Goal: Task Accomplishment & Management: Complete application form

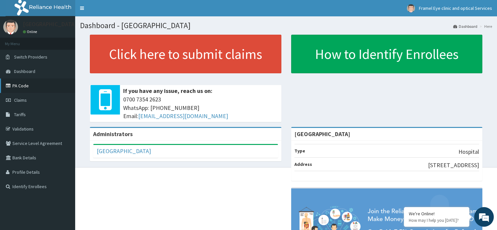
click at [37, 85] on link "PA Code" at bounding box center [37, 85] width 75 height 14
click at [36, 99] on link "Claims" at bounding box center [37, 100] width 75 height 14
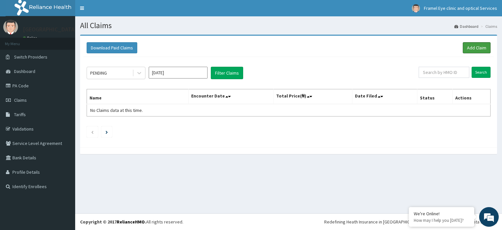
click at [468, 42] on link "Add Claim" at bounding box center [476, 47] width 28 height 11
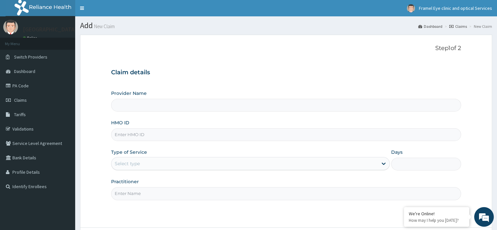
type input "[GEOGRAPHIC_DATA]"
click at [164, 139] on input "HMO ID" at bounding box center [285, 134] width 349 height 13
type input "FBO/10046/B"
click at [252, 178] on div "Practitioner" at bounding box center [285, 189] width 349 height 22
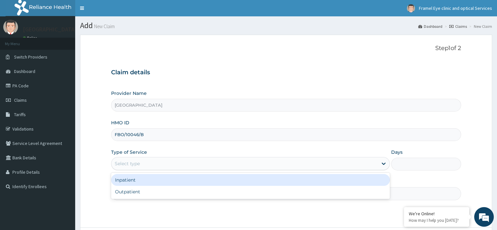
click at [258, 192] on div "Outpatient" at bounding box center [250, 191] width 279 height 12
type input "1"
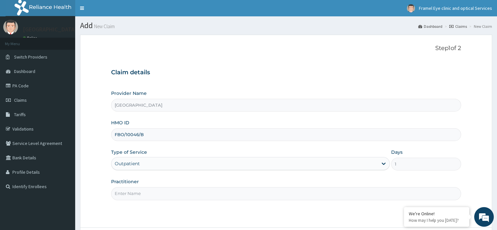
click at [238, 198] on input "Practitioner" at bounding box center [285, 193] width 349 height 13
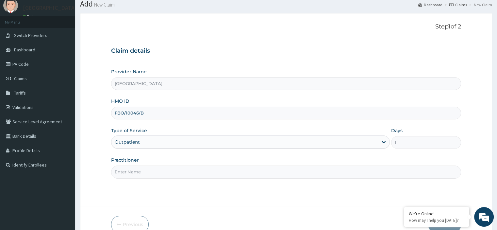
scroll to position [56, 0]
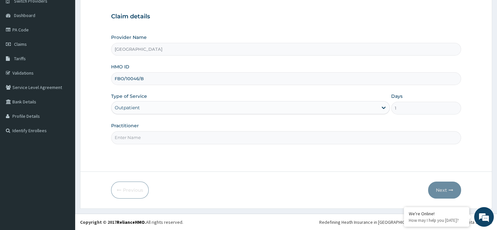
click at [258, 137] on input "Practitioner" at bounding box center [285, 137] width 349 height 13
type input "[PERSON_NAME][DEMOGRAPHIC_DATA]"
click at [447, 190] on button "Next" at bounding box center [444, 189] width 33 height 17
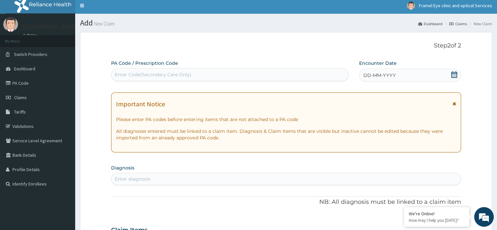
scroll to position [2, 0]
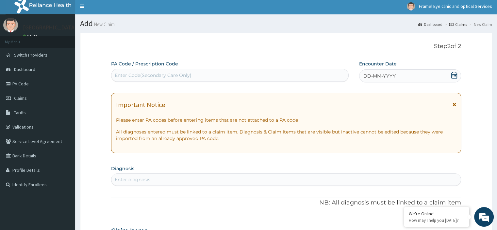
click at [406, 80] on div "DD-MM-YYYY" at bounding box center [410, 75] width 102 height 13
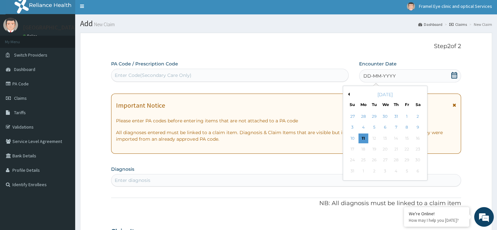
click at [350, 92] on div "[DATE]" at bounding box center [384, 94] width 79 height 7
click at [361, 116] on div "28" at bounding box center [363, 116] width 10 height 10
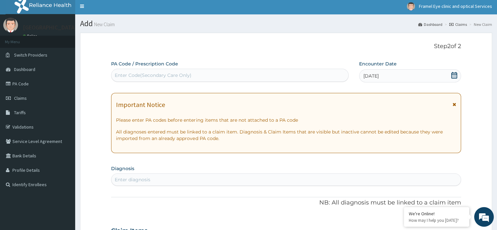
click at [291, 183] on div "Enter diagnosis" at bounding box center [285, 179] width 349 height 10
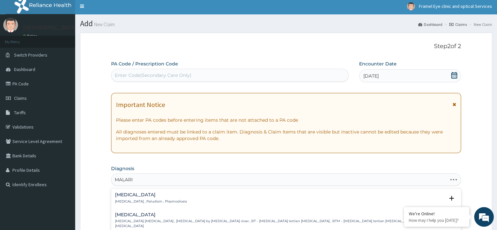
type input "MALARIA"
click at [131, 197] on h4 "Malaria" at bounding box center [151, 194] width 72 height 5
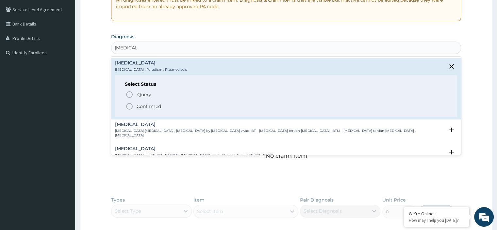
scroll to position [154, 0]
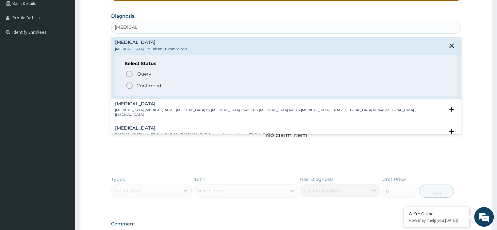
click at [149, 83] on p "Confirmed" at bounding box center [148, 85] width 24 height 7
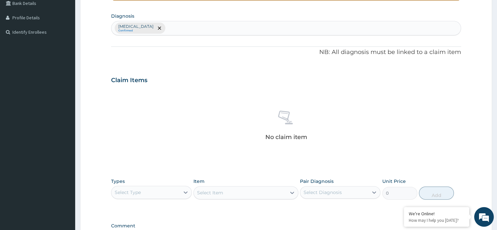
scroll to position [240, 0]
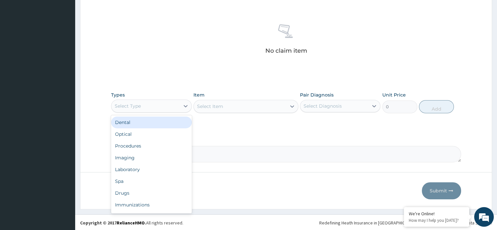
click at [169, 103] on div "Select Type" at bounding box center [145, 106] width 68 height 10
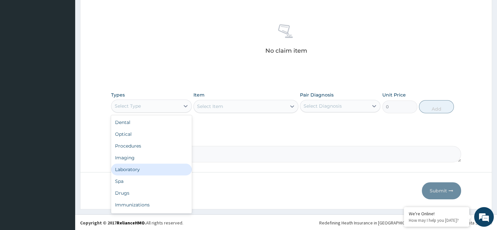
click at [146, 172] on div "Laboratory" at bounding box center [151, 169] width 80 height 12
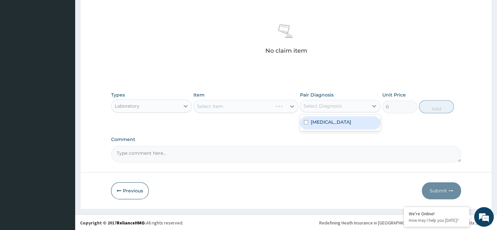
drag, startPoint x: 349, startPoint y: 108, endPoint x: 340, endPoint y: 124, distance: 19.0
click at [340, 112] on div "option Malaria focused, 1 of 1. 1 result available. Use Up and Down to choose o…" at bounding box center [340, 106] width 80 height 12
drag, startPoint x: 340, startPoint y: 124, endPoint x: 276, endPoint y: 106, distance: 66.0
click at [276, 106] on div "Types Laboratory Item Select Item Pair Diagnosis option Malaria focused, 1 of 1…" at bounding box center [285, 102] width 349 height 28
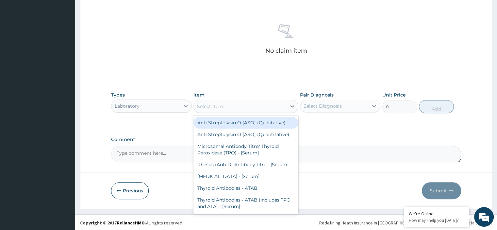
click at [276, 106] on div "Select Item" at bounding box center [240, 106] width 92 height 10
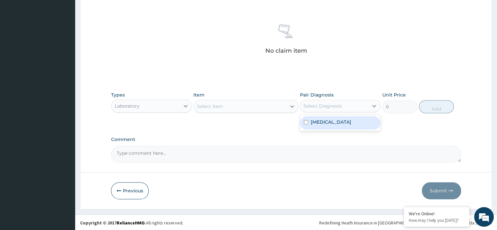
drag, startPoint x: 328, startPoint y: 100, endPoint x: 321, endPoint y: 127, distance: 27.6
click at [321, 112] on div "option Malaria focused, 1 of 1. 1 result available. Use Up and Down to choose o…" at bounding box center [340, 106] width 80 height 12
click at [307, 122] on input "checkbox" at bounding box center [306, 122] width 4 height 4
checkbox input "true"
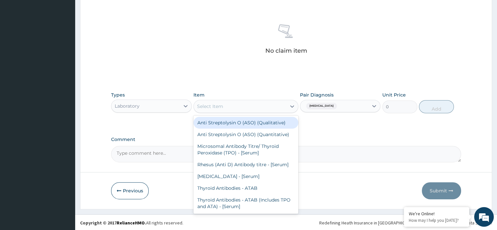
click at [265, 109] on div "Select Item" at bounding box center [240, 106] width 92 height 10
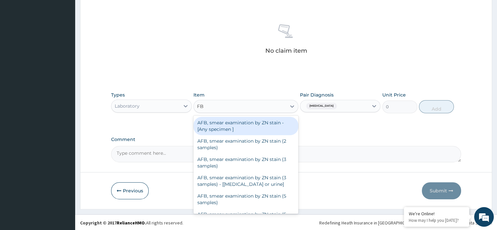
type input "FBC"
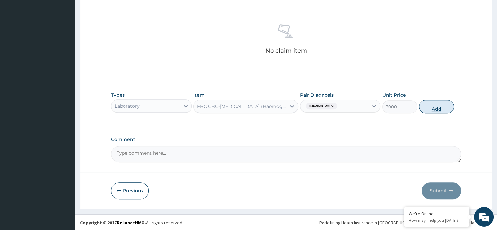
click at [448, 104] on button "Add" at bounding box center [436, 106] width 35 height 13
type input "0"
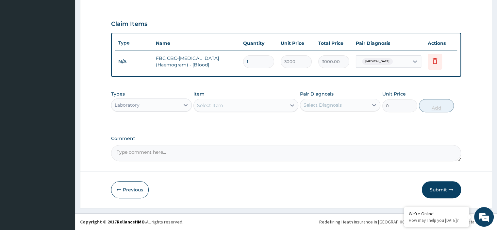
scroll to position [209, 0]
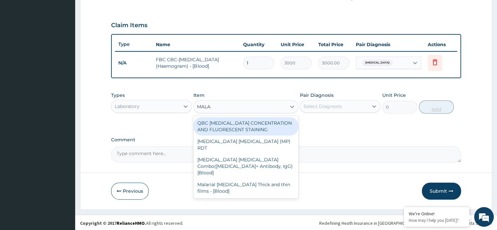
type input "MALAR"
click at [253, 158] on div "[MEDICAL_DATA] [MEDICAL_DATA] Combo([MEDICAL_DATA]+ Antibody, IgG) [Blood]" at bounding box center [245, 165] width 105 height 25
type input "2000"
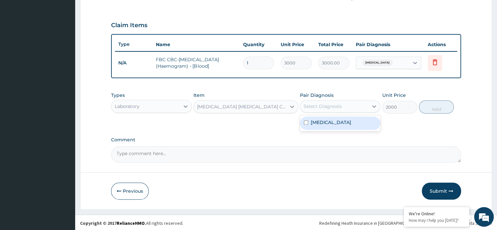
click at [351, 123] on div "[MEDICAL_DATA]" at bounding box center [340, 122] width 80 height 13
checkbox input "true"
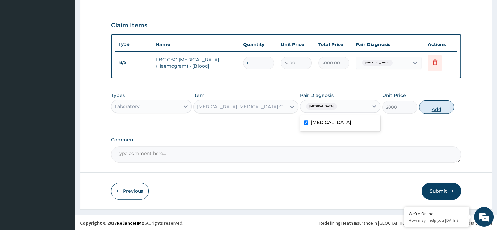
click at [441, 108] on button "Add" at bounding box center [436, 106] width 35 height 13
type input "0"
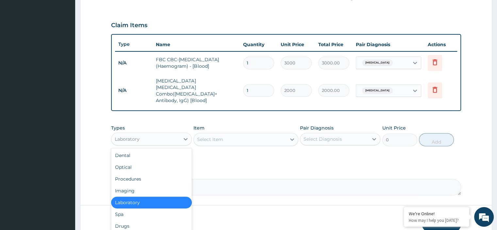
click at [156, 173] on div "Procedures" at bounding box center [151, 179] width 80 height 12
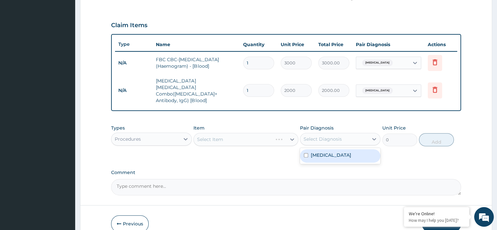
click at [344, 149] on div "[MEDICAL_DATA]" at bounding box center [340, 155] width 80 height 13
checkbox input "true"
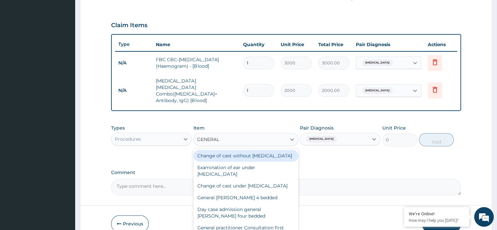
type input "GENERAL P"
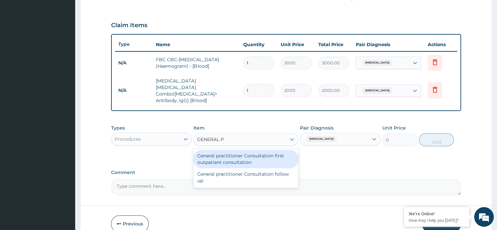
click at [273, 150] on div "General practitioner Consultation first outpatient consultation" at bounding box center [245, 159] width 105 height 18
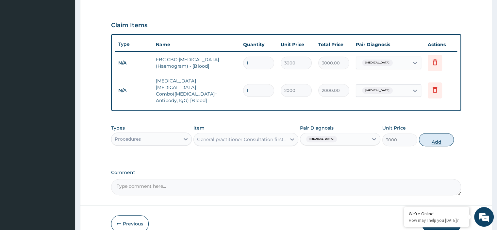
click at [449, 133] on button "Add" at bounding box center [436, 139] width 35 height 13
type input "0"
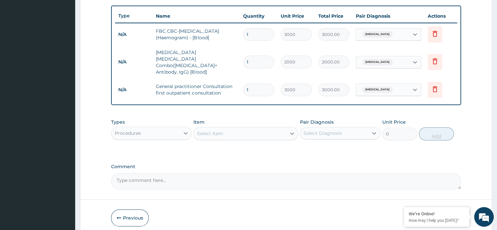
scroll to position [254, 0]
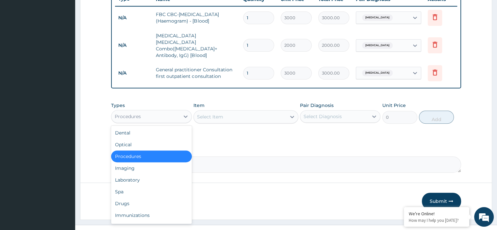
click at [132, 197] on div "Drugs" at bounding box center [151, 203] width 80 height 12
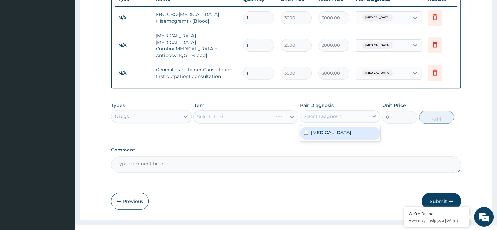
click at [355, 126] on div "[MEDICAL_DATA]" at bounding box center [340, 132] width 80 height 13
checkbox input "true"
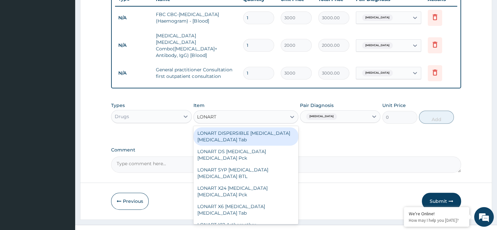
type input "LONART"
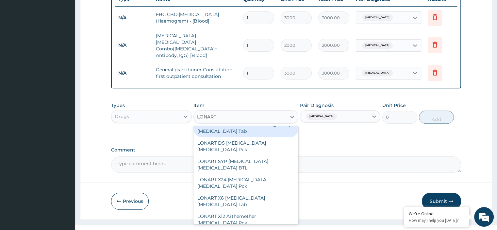
scroll to position [0, 0]
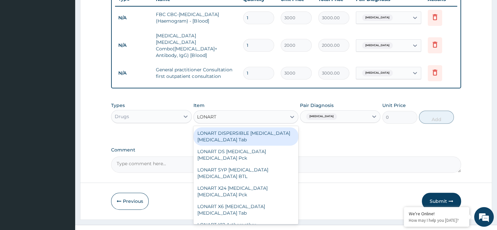
click at [243, 166] on div "LONART SYP [MEDICAL_DATA] [MEDICAL_DATA] BTL" at bounding box center [245, 173] width 105 height 18
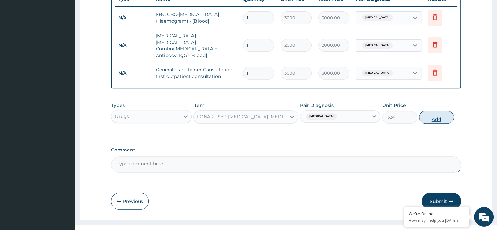
click at [444, 111] on button "Add" at bounding box center [436, 116] width 35 height 13
type input "0"
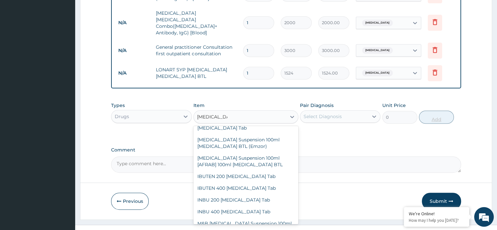
scroll to position [208, 0]
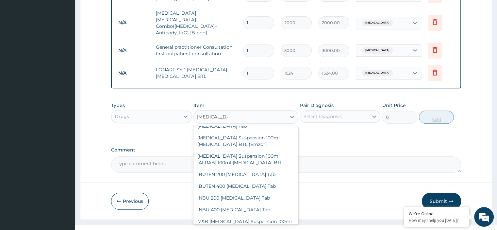
type input "IBUPROFEN"
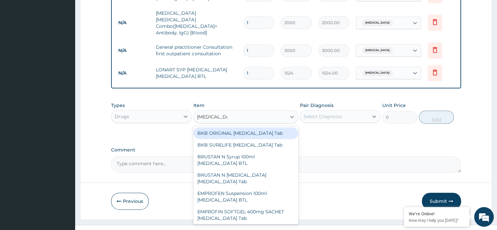
type input "IBUPROFEN"
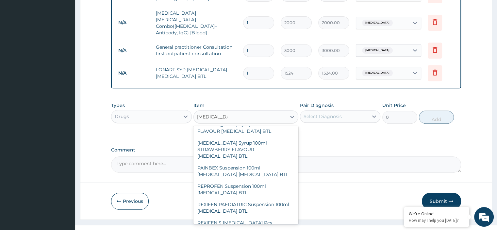
scroll to position [370, 0]
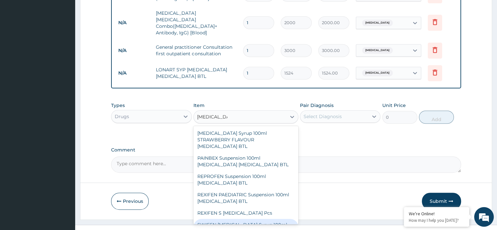
click at [267, 218] on div "SWIFEN [MEDICAL_DATA] Syrup 100ml [MEDICAL_DATA] BTL" at bounding box center [245, 227] width 105 height 18
type input "660"
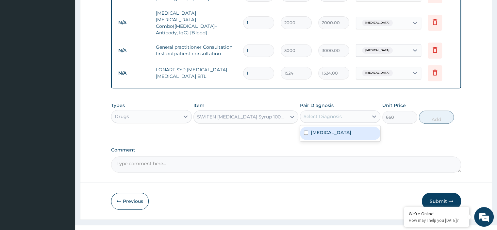
drag, startPoint x: 342, startPoint y: 104, endPoint x: 338, endPoint y: 117, distance: 14.0
click at [338, 117] on div "option Malaria, selected. option Malaria focused, 1 of 1. 1 result available. U…" at bounding box center [340, 116] width 80 height 12
click at [338, 126] on div "[MEDICAL_DATA]" at bounding box center [340, 132] width 80 height 13
checkbox input "true"
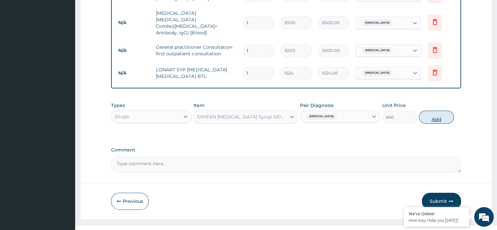
click at [439, 110] on button "Add" at bounding box center [436, 116] width 35 height 13
type input "0"
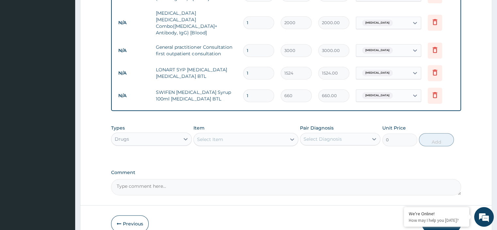
click at [229, 134] on div "Select Item" at bounding box center [240, 139] width 92 height 10
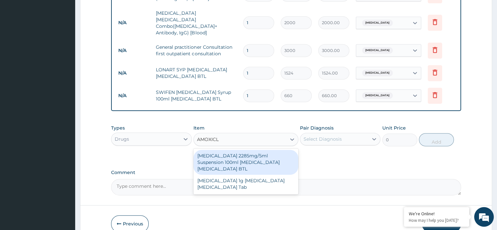
type input "AMOXICLA"
click at [233, 150] on div "[MEDICAL_DATA] 2285mg/5ml Suspension 100ml [MEDICAL_DATA] [MEDICAL_DATA] BTL" at bounding box center [245, 162] width 105 height 25
type input "360"
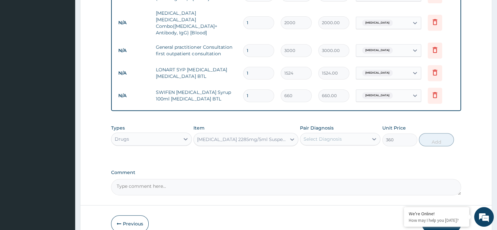
click at [330, 134] on div "Select Diagnosis" at bounding box center [334, 139] width 68 height 10
click at [333, 149] on div "[MEDICAL_DATA]" at bounding box center [340, 155] width 80 height 13
checkbox input "true"
click at [441, 134] on button "Add" at bounding box center [436, 139] width 35 height 13
type input "0"
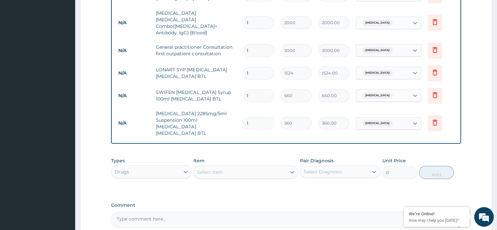
scroll to position [325, 0]
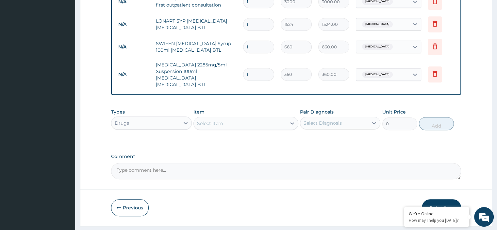
click at [434, 199] on button "Submit" at bounding box center [441, 207] width 39 height 17
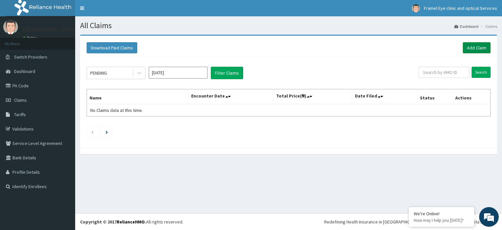
click at [474, 46] on link "Add Claim" at bounding box center [476, 47] width 28 height 11
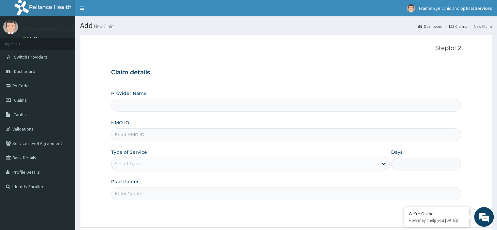
click at [181, 135] on input "HMO ID" at bounding box center [285, 134] width 349 height 13
type input "[GEOGRAPHIC_DATA]"
click at [45, 38] on li "My Menu" at bounding box center [37, 44] width 75 height 12
click at [17, 29] on img at bounding box center [10, 27] width 15 height 15
click at [474, 6] on span "Framel Eye clinic and optical Services" at bounding box center [455, 8] width 73 height 6
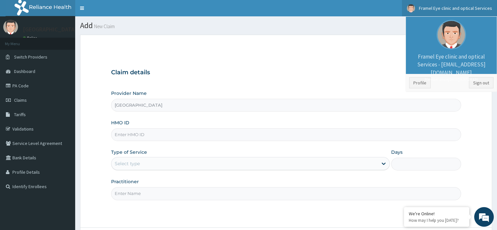
click at [283, 134] on input "HMO ID" at bounding box center [285, 134] width 349 height 13
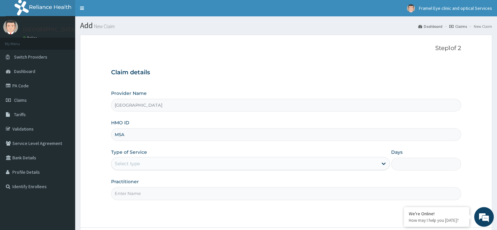
type input "MSA/10015/A"
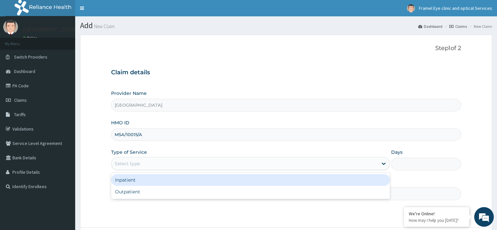
click at [191, 193] on div "Outpatient" at bounding box center [250, 191] width 279 height 12
type input "1"
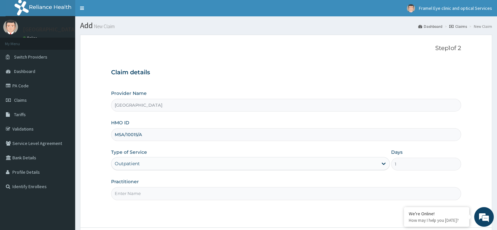
click at [186, 195] on input "Practitioner" at bounding box center [285, 193] width 349 height 13
type input "[PERSON_NAME][DEMOGRAPHIC_DATA]"
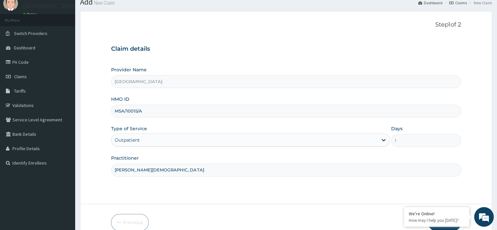
scroll to position [56, 0]
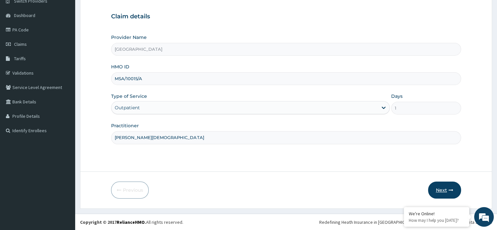
click at [442, 188] on button "Next" at bounding box center [444, 189] width 33 height 17
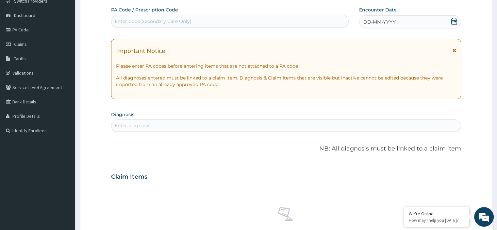
click at [458, 21] on div "DD-MM-YYYY" at bounding box center [410, 21] width 102 height 13
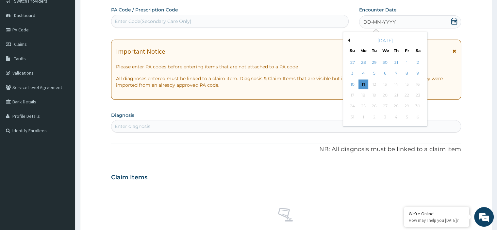
click at [357, 43] on div "[DATE]" at bounding box center [384, 40] width 79 height 7
click at [349, 40] on button "Previous Month" at bounding box center [347, 40] width 3 height 3
click at [386, 97] on div "23" at bounding box center [385, 95] width 10 height 10
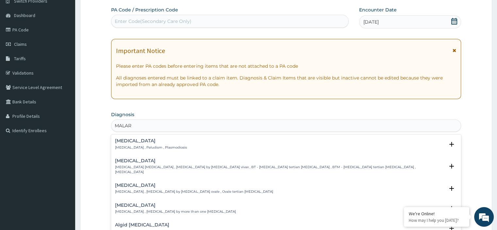
type input "MALARI"
click at [146, 139] on h4 "[MEDICAL_DATA]" at bounding box center [151, 140] width 72 height 5
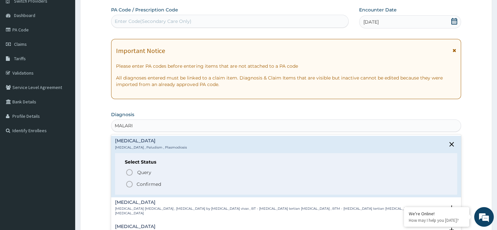
click at [148, 184] on p "Confirmed" at bounding box center [148, 184] width 24 height 7
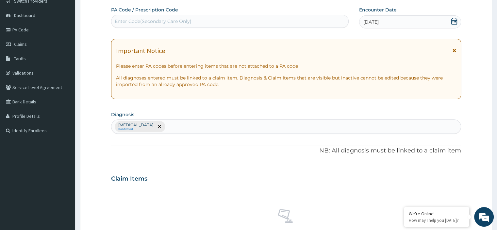
click at [148, 182] on div "Claim Items" at bounding box center [285, 177] width 349 height 17
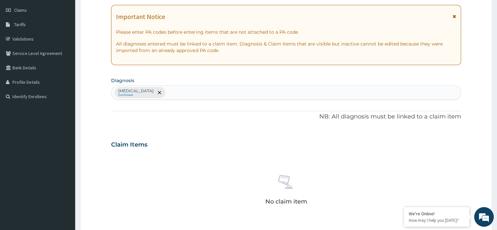
scroll to position [240, 0]
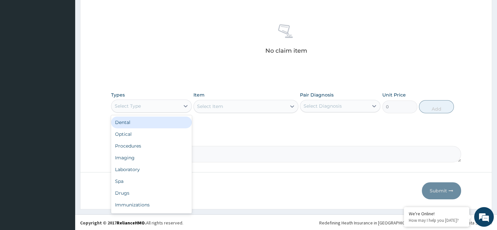
click at [165, 152] on div "Imaging" at bounding box center [151, 158] width 80 height 12
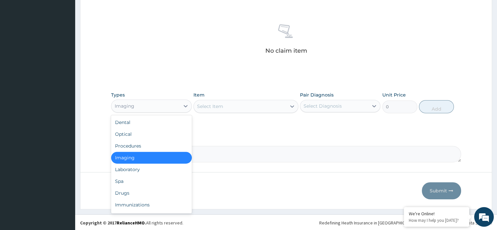
click at [159, 149] on div "Procedures" at bounding box center [151, 146] width 80 height 12
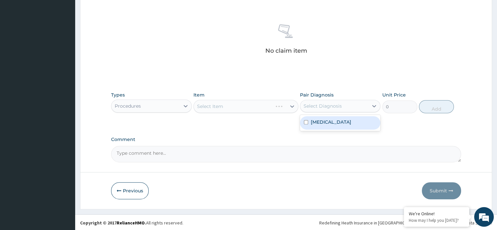
click at [344, 127] on div "[MEDICAL_DATA]" at bounding box center [340, 122] width 80 height 13
checkbox input "true"
click at [240, 105] on div "Select Item" at bounding box center [240, 106] width 92 height 10
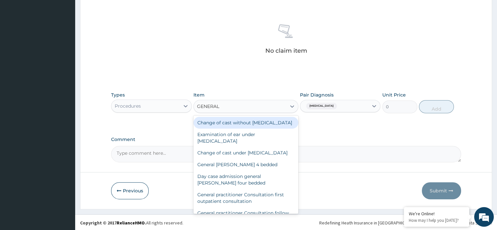
type input "GENERAL P"
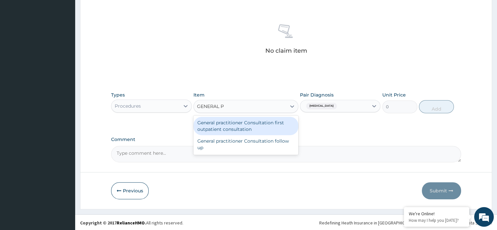
click at [257, 128] on div "General practitioner Consultation first outpatient consultation" at bounding box center [245, 126] width 105 height 18
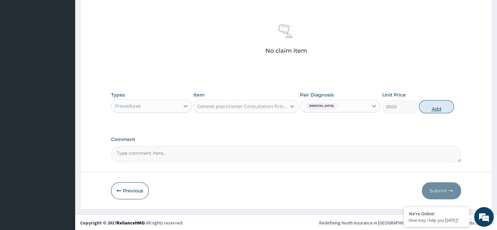
click at [449, 109] on button "Add" at bounding box center [436, 106] width 35 height 13
type input "0"
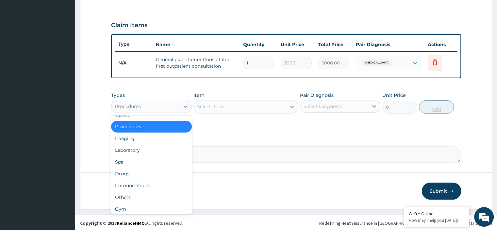
scroll to position [22, 0]
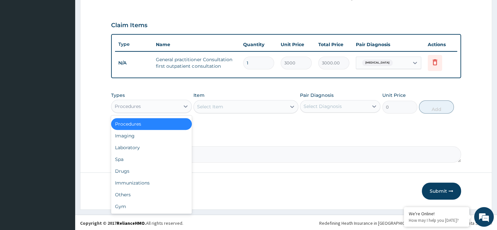
click at [139, 172] on div "Drugs" at bounding box center [151, 171] width 80 height 12
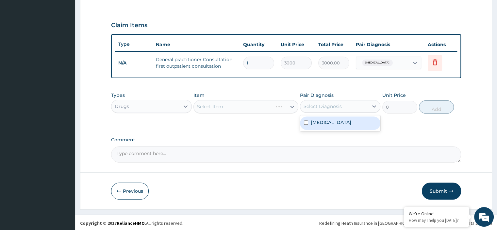
click at [337, 123] on div "[MEDICAL_DATA]" at bounding box center [340, 122] width 80 height 13
checkbox input "true"
click at [263, 107] on div "Select Item" at bounding box center [245, 106] width 105 height 13
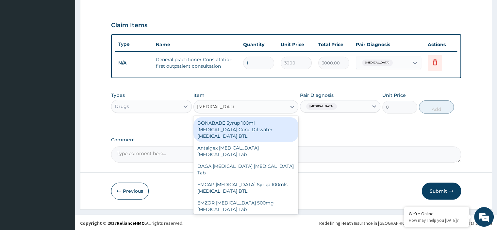
type input "PARACETAMOL"
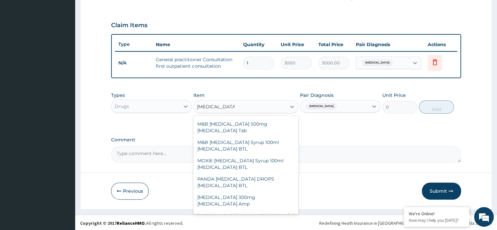
scroll to position [152, 0]
click at [247, 128] on div "M&B [MEDICAL_DATA] 500mg [MEDICAL_DATA] Tab" at bounding box center [245, 126] width 105 height 18
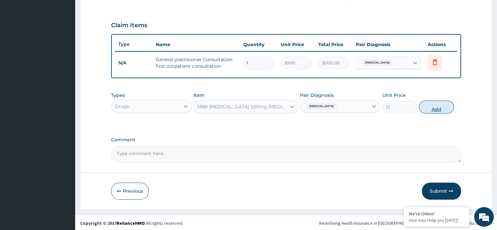
click at [442, 111] on button "Add" at bounding box center [436, 106] width 35 height 13
type input "0"
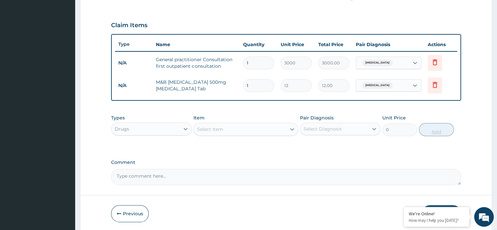
type input "18"
type input "216.00"
type input "18"
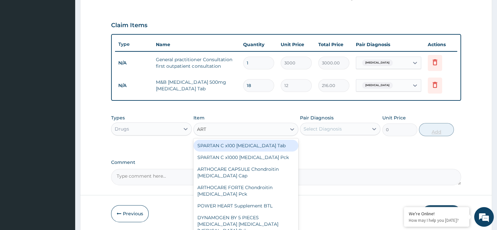
type input "ARTE"
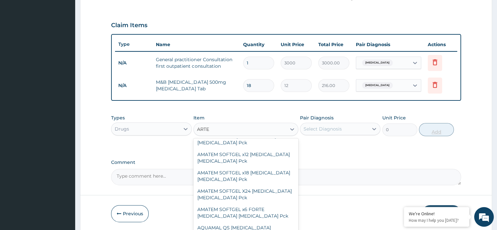
scroll to position [150, 0]
click at [235, 190] on div "AMATEM SOFTGEL X24 [MEDICAL_DATA] [MEDICAL_DATA] Pck" at bounding box center [245, 193] width 105 height 18
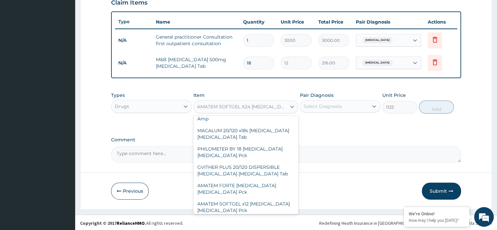
scroll to position [10312, 0]
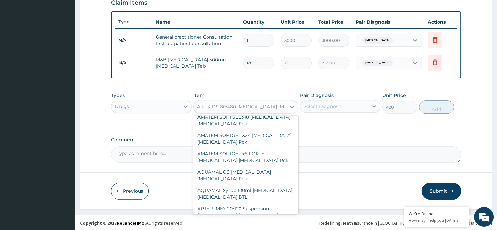
scroll to position [10416, 0]
type input "468"
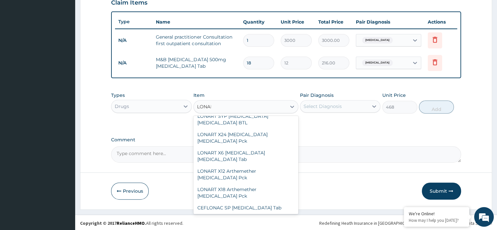
scroll to position [33, 0]
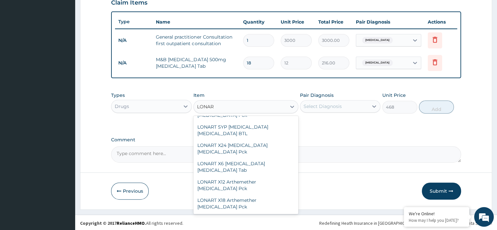
type input "LONART"
click at [246, 200] on div "LONART X18 Arthemether Lumefantrine Pck" at bounding box center [245, 203] width 105 height 18
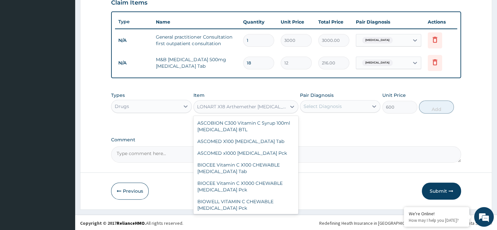
scroll to position [11508, 0]
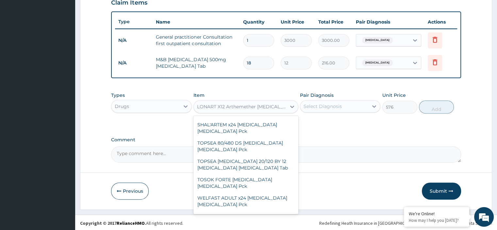
scroll to position [11480, 0]
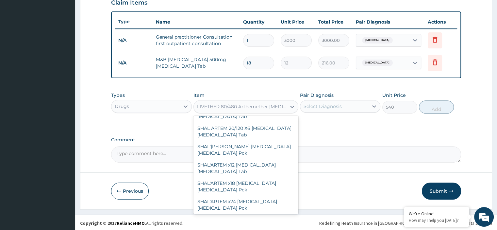
scroll to position [11403, 0]
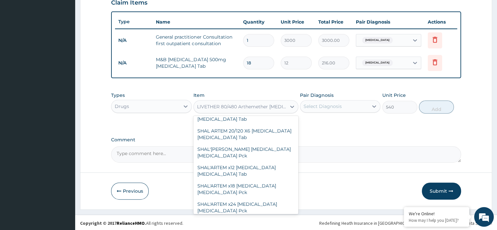
type input "576"
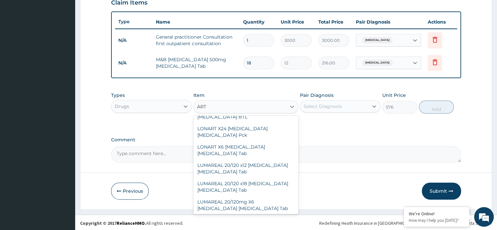
scroll to position [96, 0]
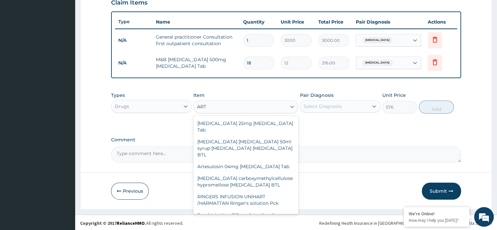
type input "ARTE"
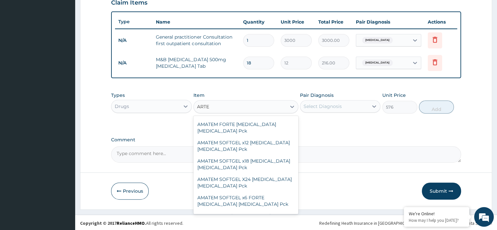
scroll to position [139, 0]
click at [262, 175] on div "AMATEM SOFTGEL X24 Artemether Lumefantrine Pck" at bounding box center [245, 182] width 105 height 18
type input "1122"
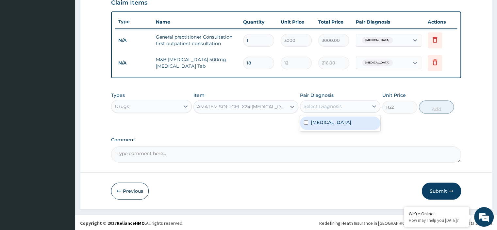
click at [347, 126] on div "Malaria" at bounding box center [340, 122] width 80 height 13
checkbox input "true"
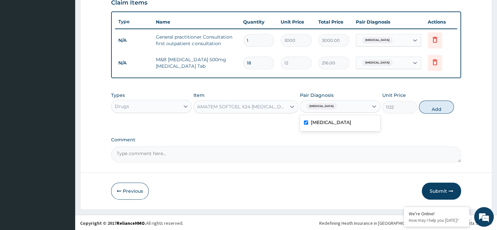
click at [449, 112] on div "Types Drugs Item AMATEM SOFTGEL X24 Artemether Lumefantrine Pck Pair Diagnosis …" at bounding box center [285, 102] width 349 height 28
click at [440, 110] on button "Add" at bounding box center [436, 106] width 35 height 13
type input "0"
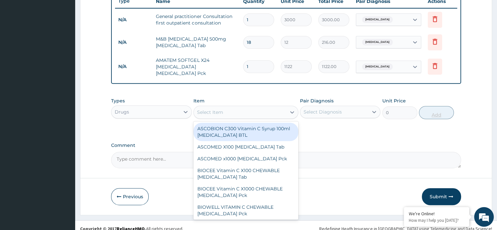
scroll to position [254, 0]
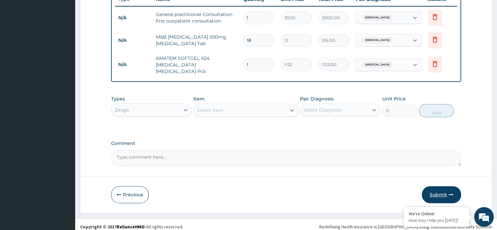
click at [441, 196] on button "Submit" at bounding box center [441, 194] width 39 height 17
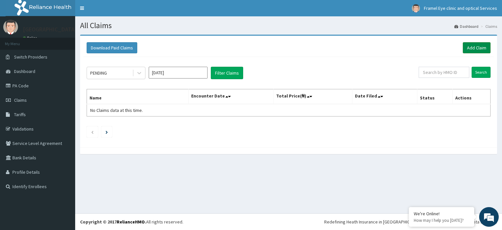
click at [477, 47] on link "Add Claim" at bounding box center [476, 47] width 28 height 11
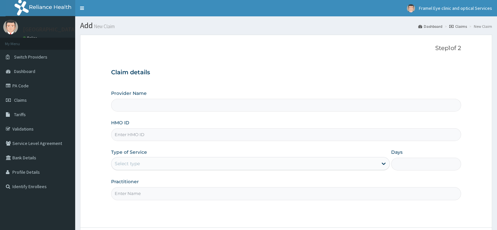
click at [204, 136] on input "HMO ID" at bounding box center [285, 134] width 349 height 13
type input "F"
type input "[GEOGRAPHIC_DATA]"
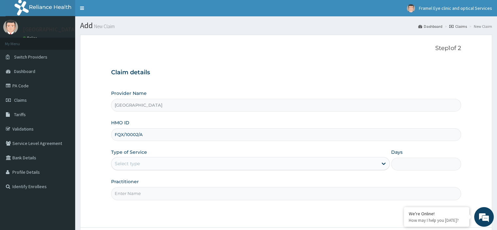
type input "FQX/10002/A"
click at [198, 175] on div "Provider Name [GEOGRAPHIC_DATA] HMO ID FQX/10002/A Type of Service Select type …" at bounding box center [285, 145] width 349 height 110
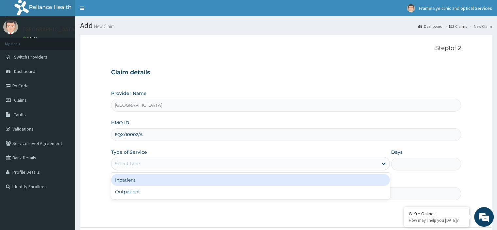
click at [193, 193] on div "Outpatient" at bounding box center [250, 191] width 279 height 12
type input "1"
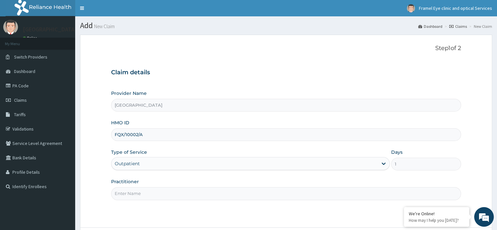
click at [189, 193] on input "Practitioner" at bounding box center [285, 193] width 349 height 13
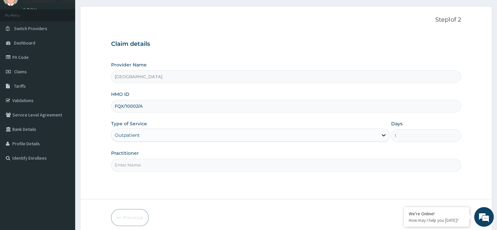
scroll to position [56, 0]
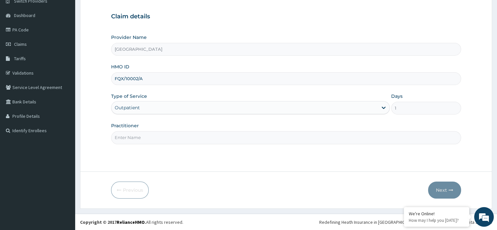
click at [208, 139] on input "Practitioner" at bounding box center [285, 137] width 349 height 13
type input "[PERSON_NAME][DEMOGRAPHIC_DATA]"
click at [443, 186] on button "Next" at bounding box center [444, 189] width 33 height 17
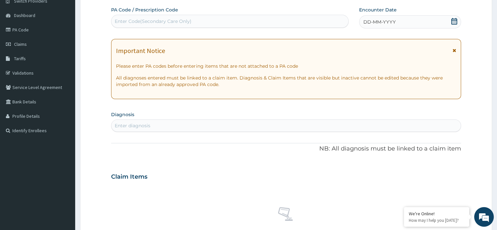
click at [395, 22] on div "DD-MM-YYYY" at bounding box center [410, 21] width 102 height 13
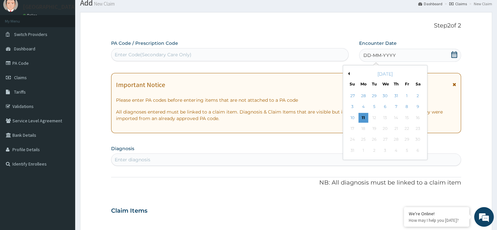
scroll to position [21, 0]
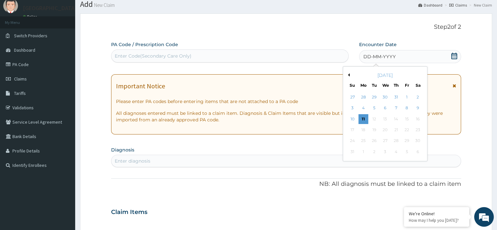
click at [347, 76] on button "Previous Month" at bounding box center [347, 74] width 3 height 3
click at [395, 118] on div "17" at bounding box center [396, 119] width 10 height 10
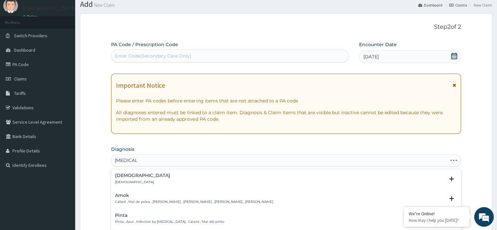
type input "[MEDICAL_DATA]"
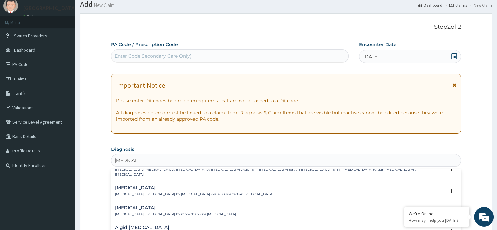
scroll to position [0, 0]
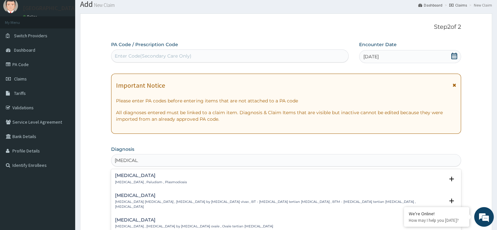
click at [147, 180] on p "[MEDICAL_DATA] , Paludism , Plasmodiosis" at bounding box center [151, 182] width 72 height 5
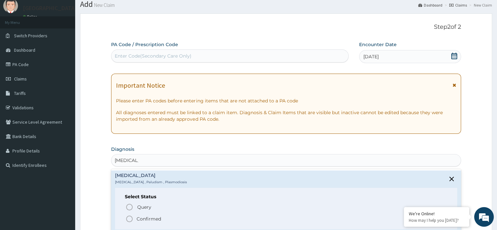
click at [152, 219] on p "Confirmed" at bounding box center [148, 218] width 24 height 7
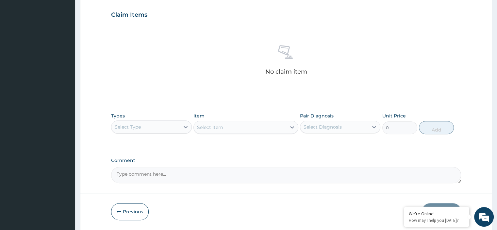
scroll to position [221, 0]
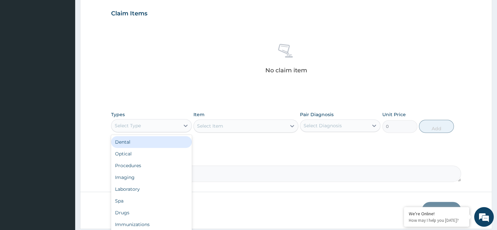
click at [159, 166] on div "Procedures" at bounding box center [151, 165] width 80 height 12
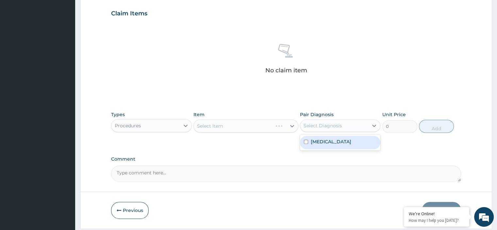
click at [333, 144] on div "[MEDICAL_DATA]" at bounding box center [340, 142] width 80 height 13
checkbox input "true"
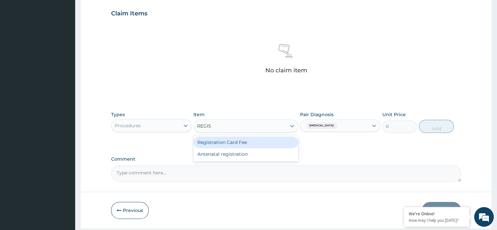
type input "REGIST"
click at [261, 149] on div "Antenatal registration" at bounding box center [245, 154] width 105 height 12
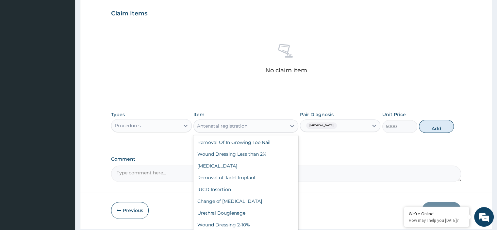
scroll to position [24097, 0]
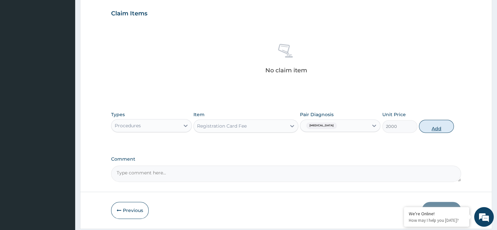
click at [447, 130] on button "Add" at bounding box center [436, 126] width 35 height 13
type input "0"
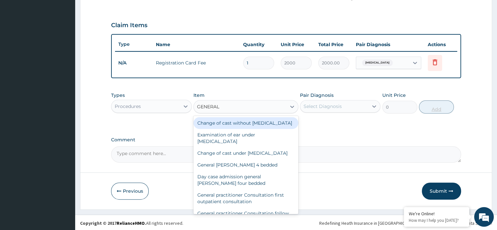
type input "GENERAL P"
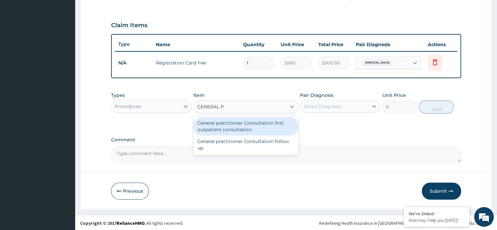
click at [269, 126] on div "General practitioner Consultation first outpatient consultation" at bounding box center [245, 126] width 105 height 18
type input "3000"
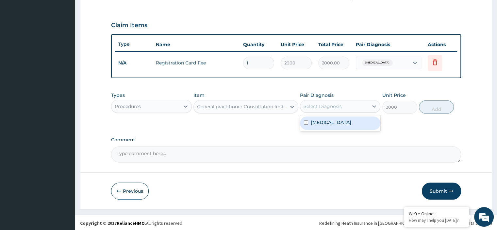
click at [353, 119] on div "[MEDICAL_DATA]" at bounding box center [340, 122] width 80 height 13
checkbox input "true"
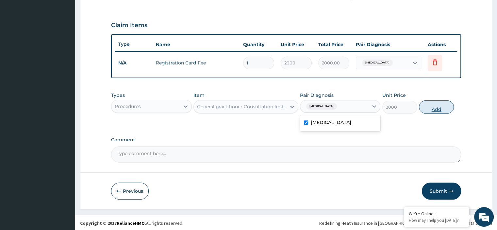
click at [440, 110] on button "Add" at bounding box center [436, 106] width 35 height 13
type input "0"
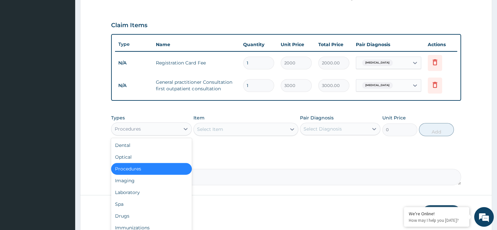
click at [129, 215] on div "Drugs" at bounding box center [151, 216] width 80 height 12
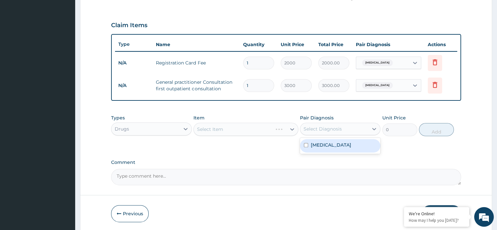
click at [349, 146] on div "[MEDICAL_DATA]" at bounding box center [340, 145] width 80 height 13
checkbox input "true"
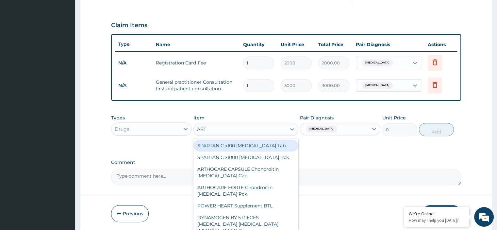
type input "ARTE"
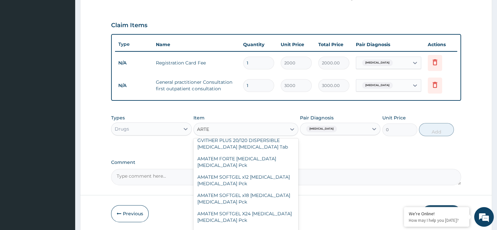
scroll to position [134, 0]
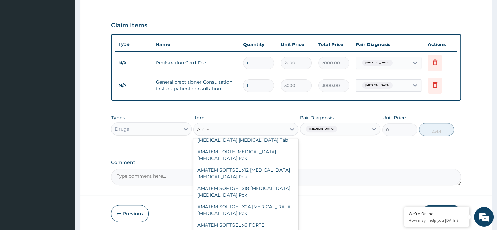
click at [234, 205] on div "AMATEM SOFTGEL X24 [MEDICAL_DATA] [MEDICAL_DATA] Pck" at bounding box center [245, 210] width 105 height 18
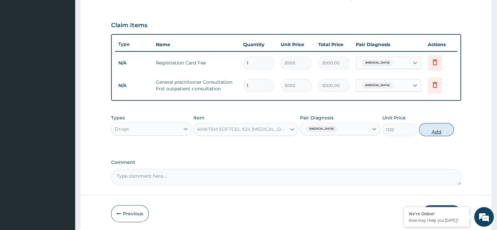
click at [448, 132] on button "Add" at bounding box center [436, 129] width 35 height 13
type input "0"
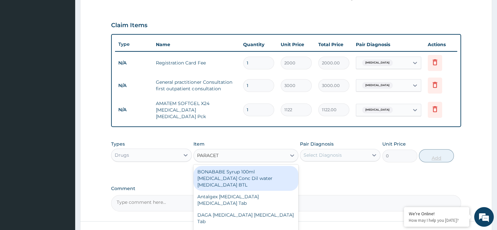
type input "PARACETA"
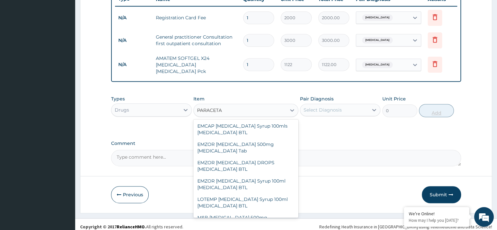
scroll to position [62, 0]
click at [241, 146] on div "EMZOR [MEDICAL_DATA] 500mg [MEDICAL_DATA] Tab" at bounding box center [245, 147] width 105 height 18
type input "12"
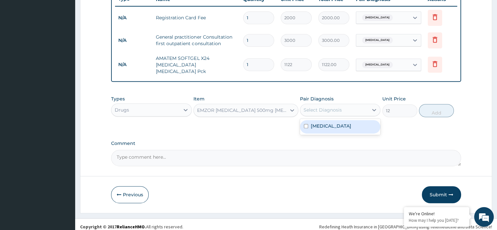
click at [342, 126] on div "[MEDICAL_DATA]" at bounding box center [340, 126] width 80 height 13
checkbox input "true"
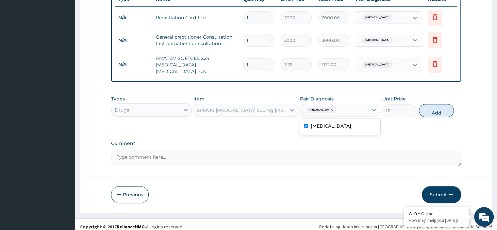
click at [448, 105] on button "Add" at bounding box center [436, 110] width 35 height 13
type input "0"
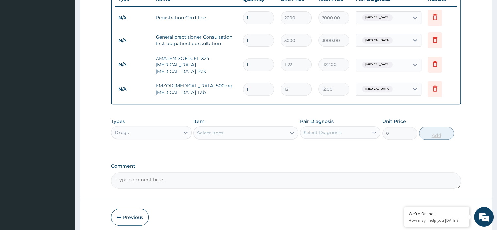
type input "18"
type input "216.00"
type input "18"
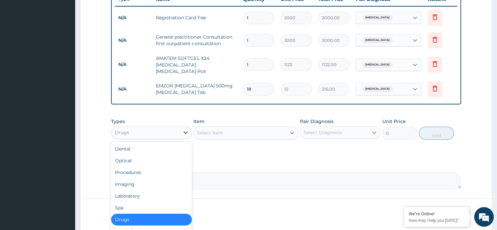
click at [182, 126] on div at bounding box center [186, 132] width 12 height 12
click at [139, 194] on div "Laboratory" at bounding box center [151, 196] width 80 height 12
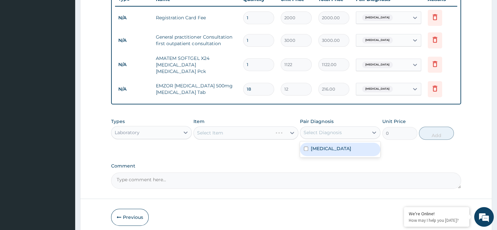
click at [359, 130] on div "Select Diagnosis" at bounding box center [334, 132] width 68 height 10
click at [344, 145] on div "Malaria" at bounding box center [340, 148] width 80 height 13
checkbox input "true"
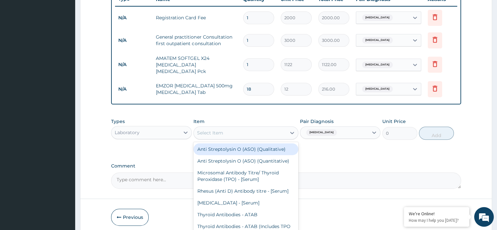
click at [275, 129] on div "Select Item" at bounding box center [240, 132] width 92 height 10
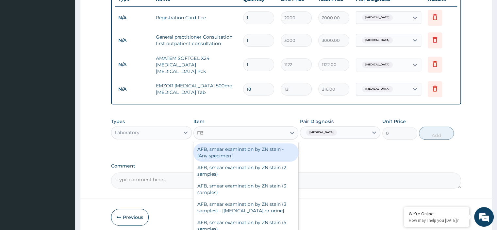
type input "FBC"
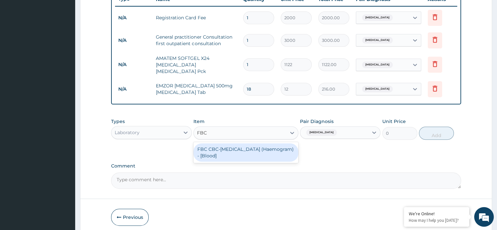
click at [263, 146] on div "FBC CBC-Complete Blood Count (Haemogram) - [Blood]" at bounding box center [245, 152] width 105 height 18
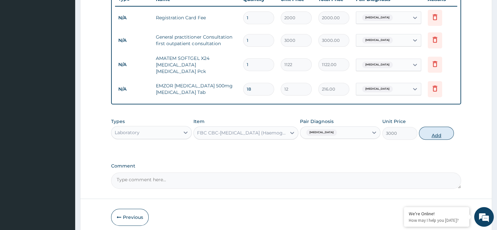
click at [449, 131] on button "Add" at bounding box center [436, 132] width 35 height 13
type input "0"
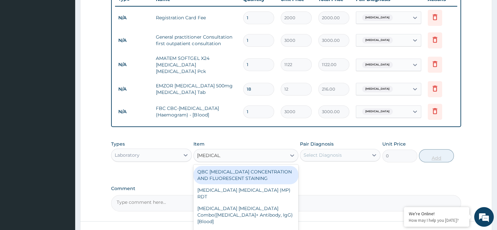
type input "MALARIA P"
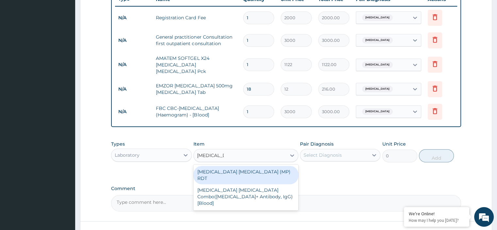
click at [251, 184] on div "Malaria Parasite Combo(Blood Film+ Antibody, IgG) [Blood]" at bounding box center [245, 196] width 105 height 25
type input "2000"
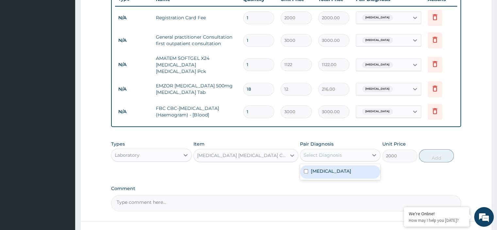
click at [346, 170] on div "Malaria" at bounding box center [340, 171] width 80 height 13
checkbox input "true"
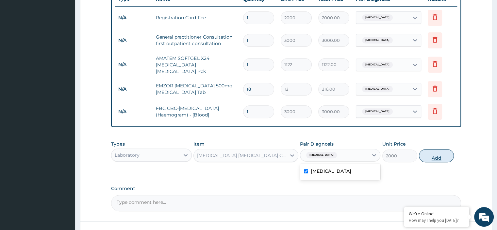
click at [440, 150] on button "Add" at bounding box center [436, 155] width 35 height 13
type input "0"
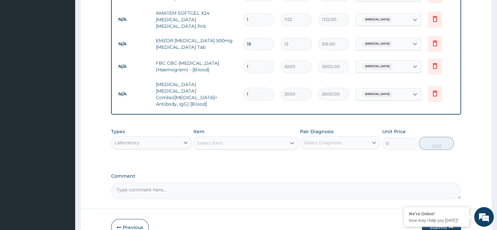
scroll to position [321, 0]
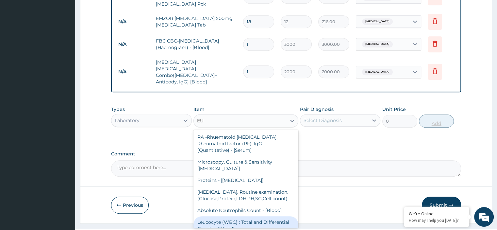
type input "E"
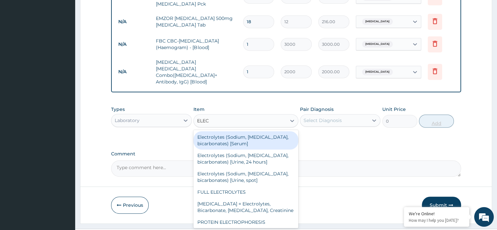
type input "ELECT"
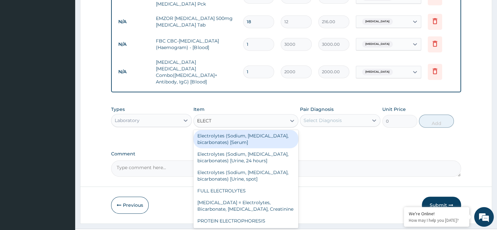
click at [263, 130] on div "Electrolytes (Sodium, Potassium, Chloride, bicarbonates) [Serum]" at bounding box center [245, 139] width 105 height 18
type input "3000"
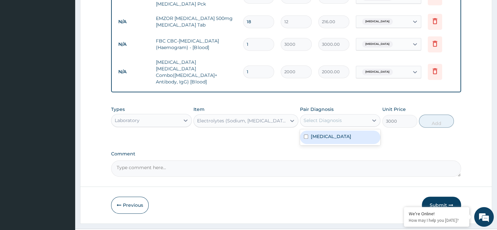
click at [363, 130] on div "Malaria" at bounding box center [340, 136] width 80 height 13
checkbox input "true"
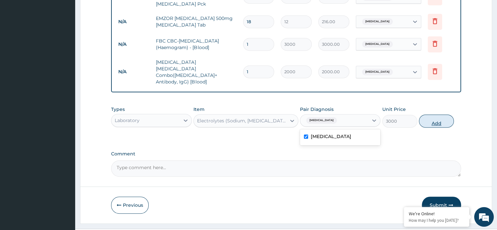
click at [442, 114] on button "Add" at bounding box center [436, 120] width 35 height 13
type input "0"
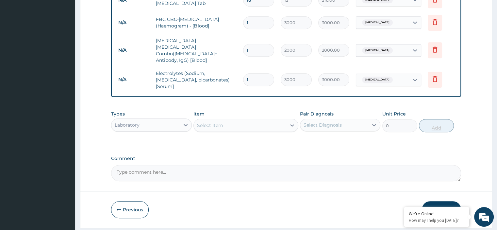
scroll to position [344, 0]
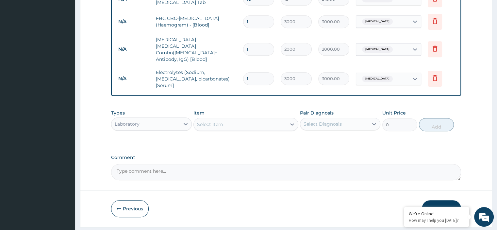
click at [453, 206] on icon "button" at bounding box center [450, 208] width 5 height 5
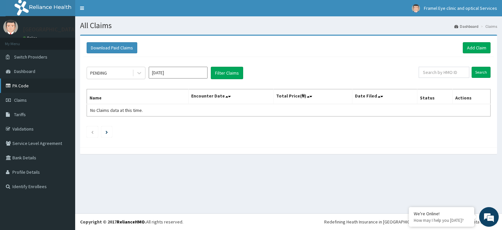
click at [33, 88] on link "PA Code" at bounding box center [37, 85] width 75 height 14
